Goal: Find specific page/section: Find specific page/section

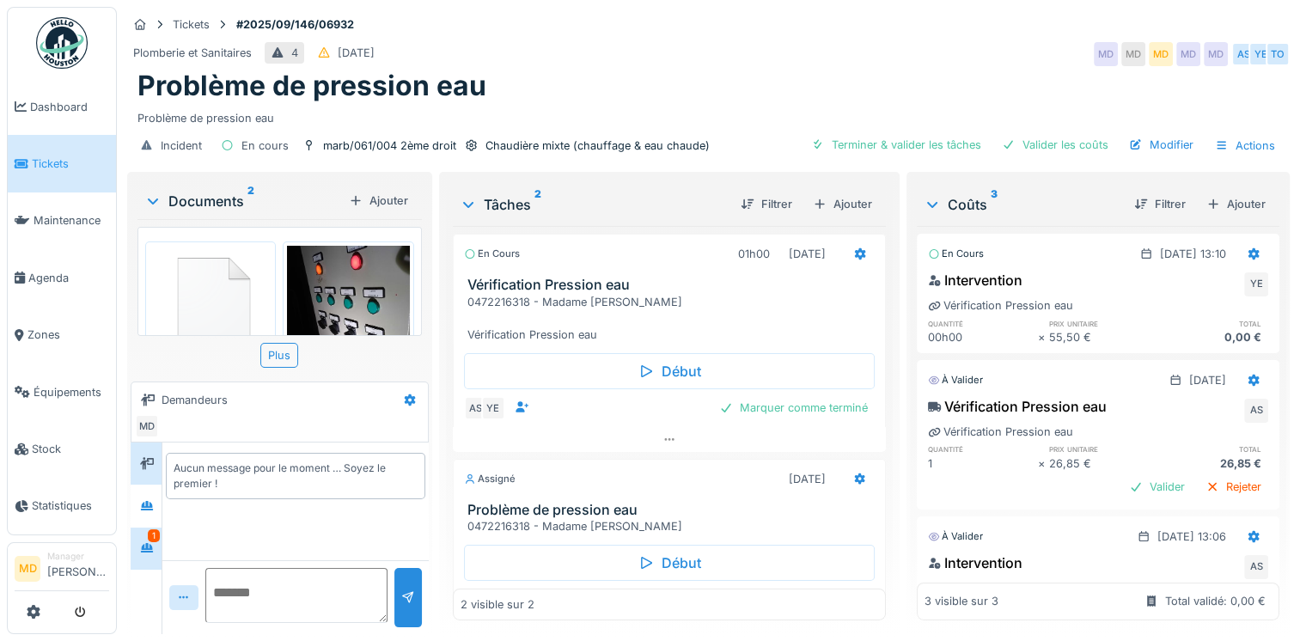
click at [153, 552] on div at bounding box center [147, 548] width 14 height 16
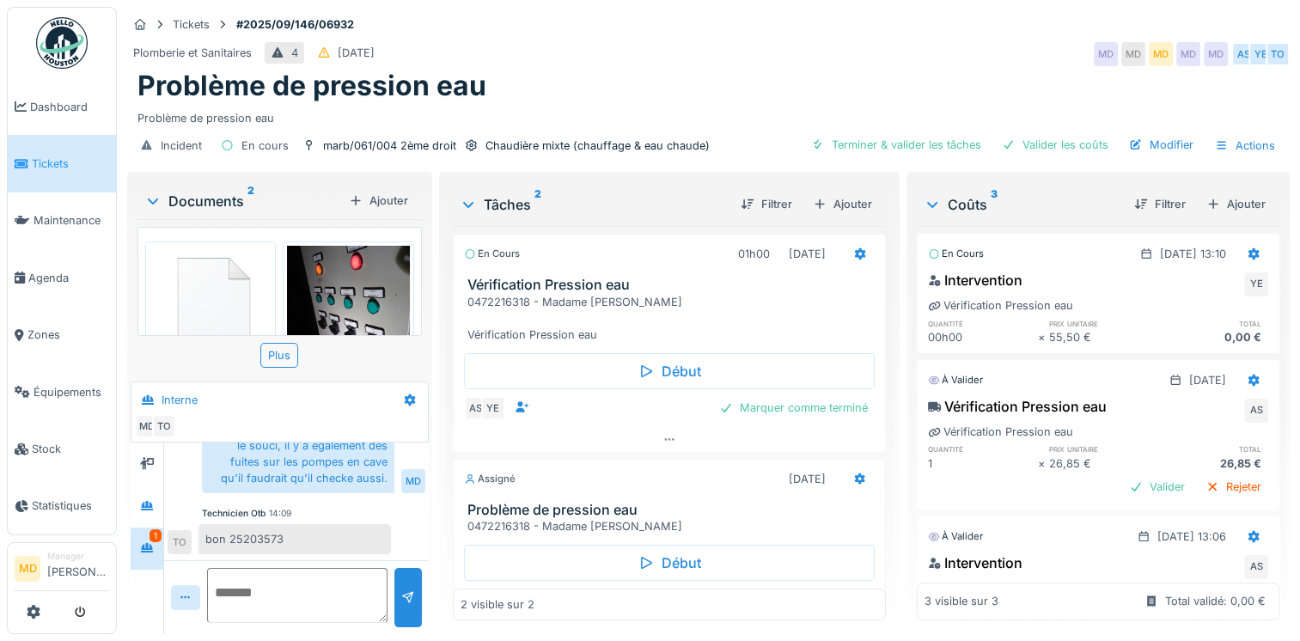
scroll to position [60, 0]
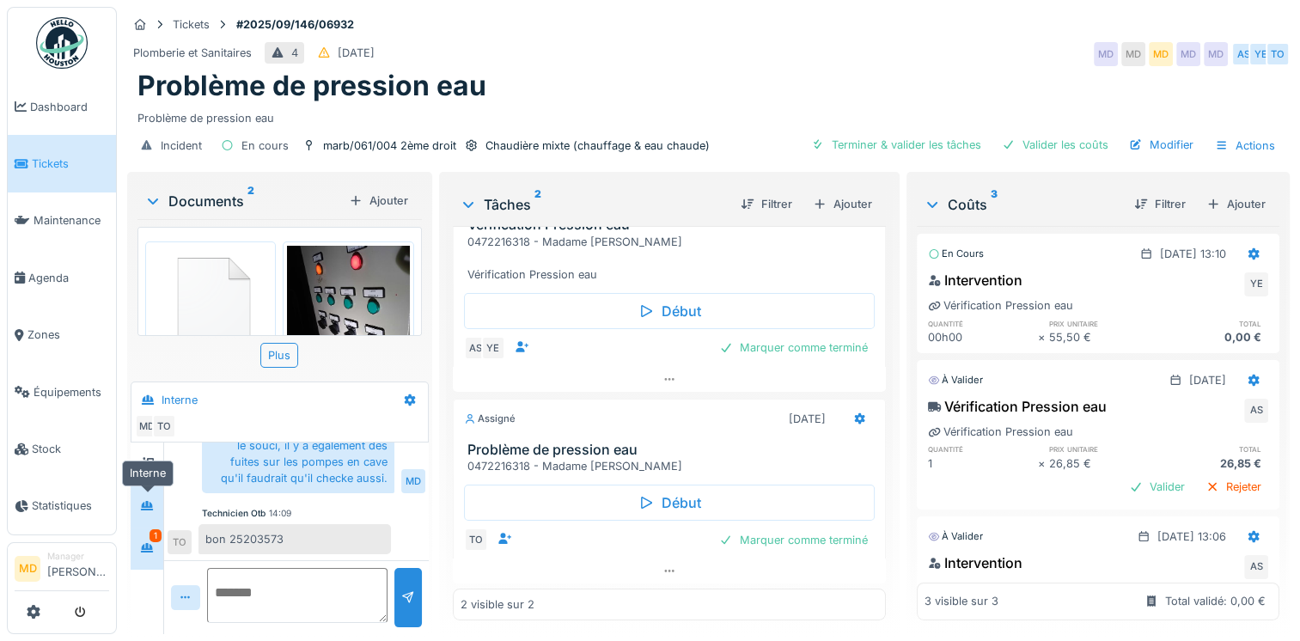
click at [151, 510] on icon at bounding box center [147, 505] width 14 height 11
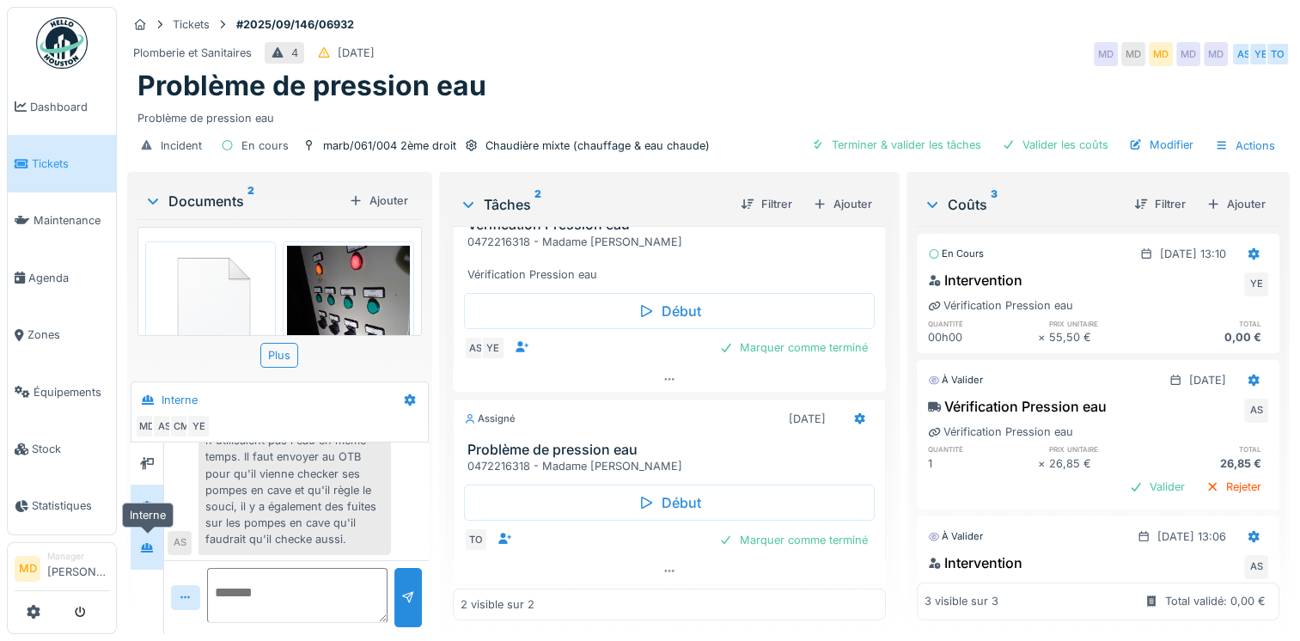
click at [156, 551] on div at bounding box center [147, 548] width 26 height 21
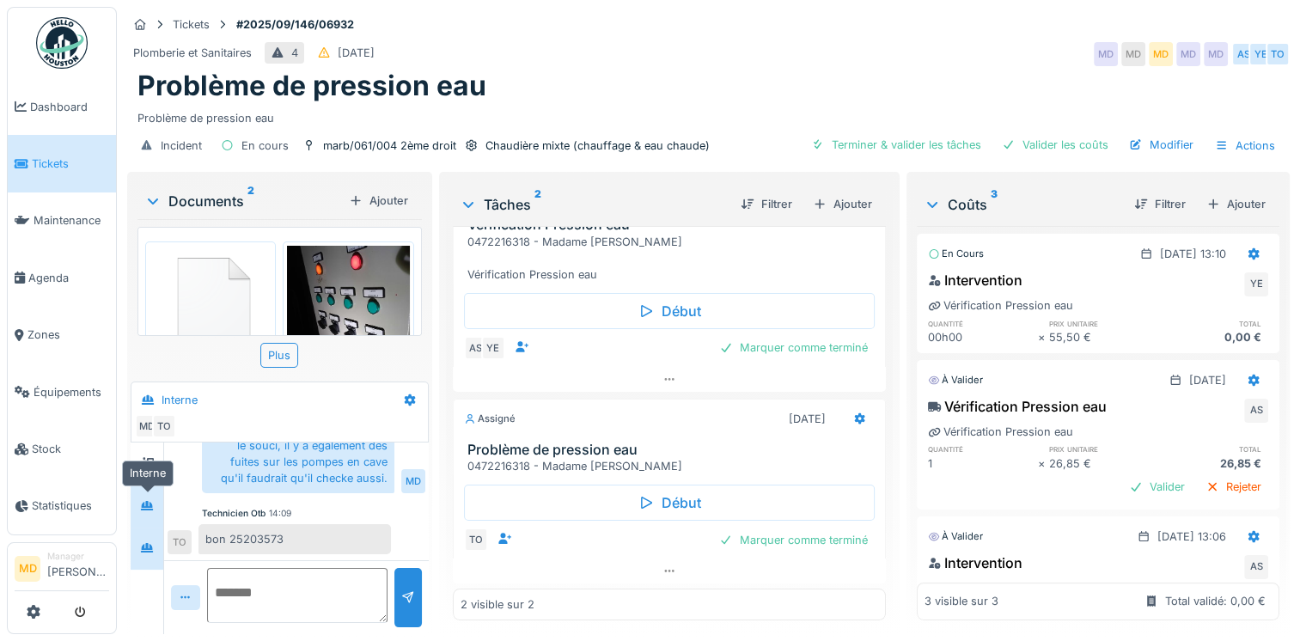
click at [149, 491] on div at bounding box center [147, 505] width 26 height 28
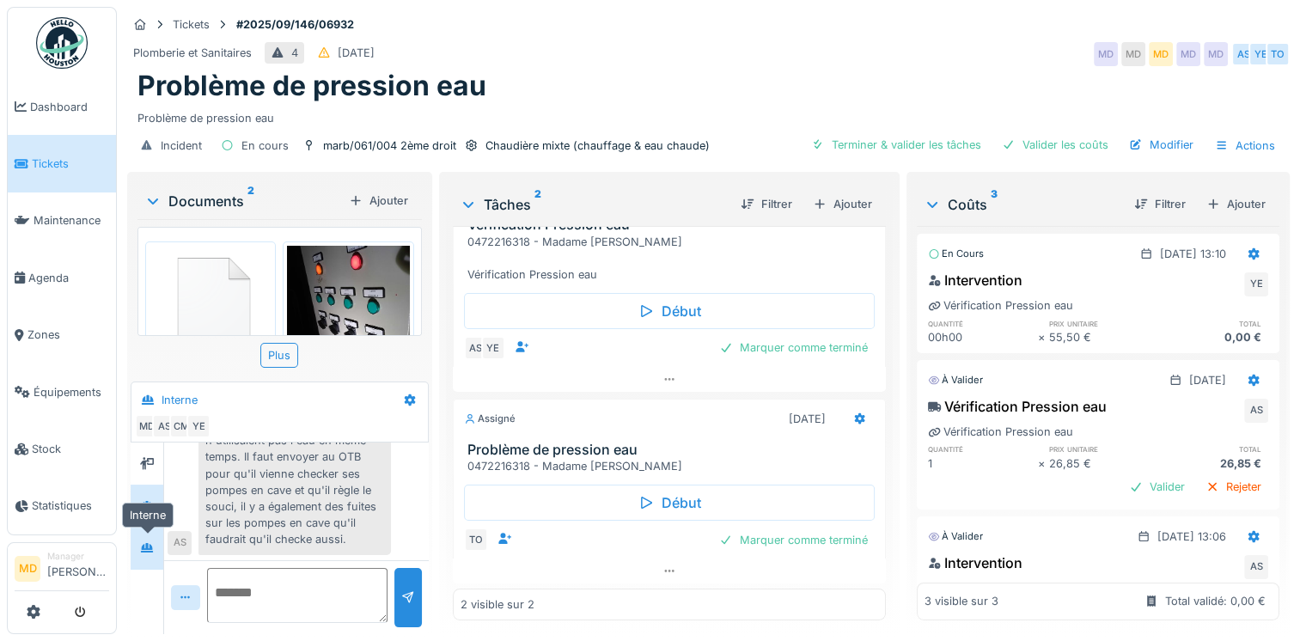
click at [152, 548] on icon at bounding box center [147, 547] width 12 height 9
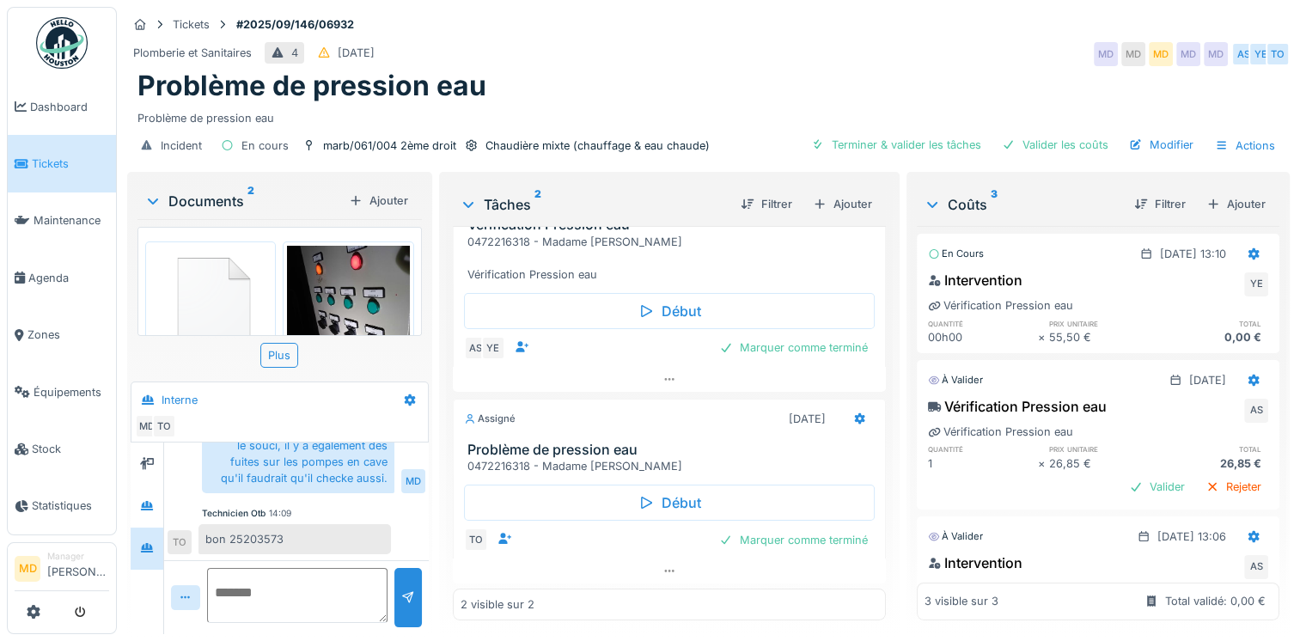
scroll to position [13, 0]
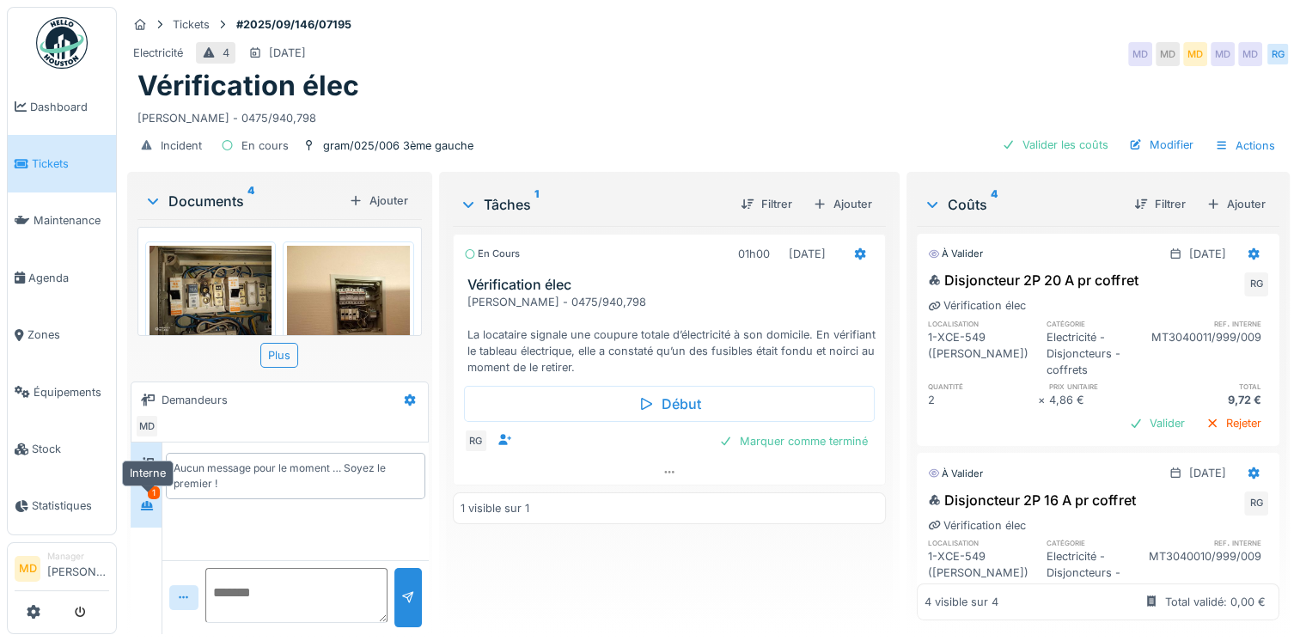
click at [137, 509] on div at bounding box center [147, 505] width 26 height 21
